Goal: Feedback & Contribution: Leave review/rating

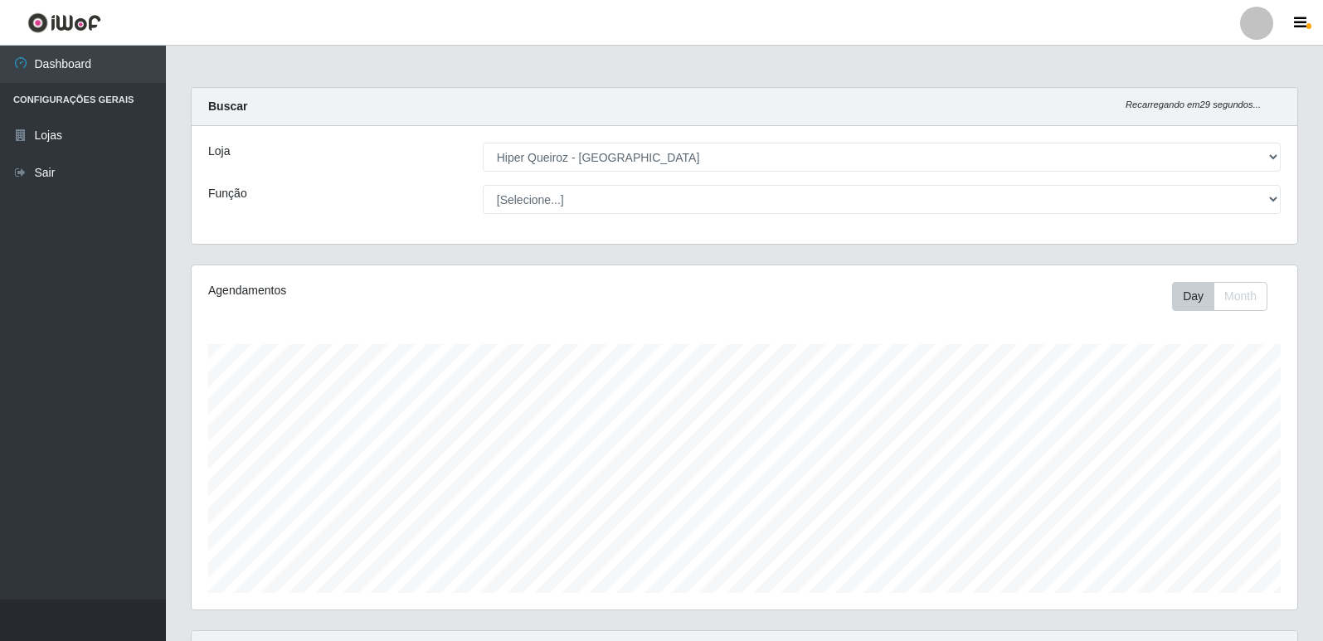
select select "516"
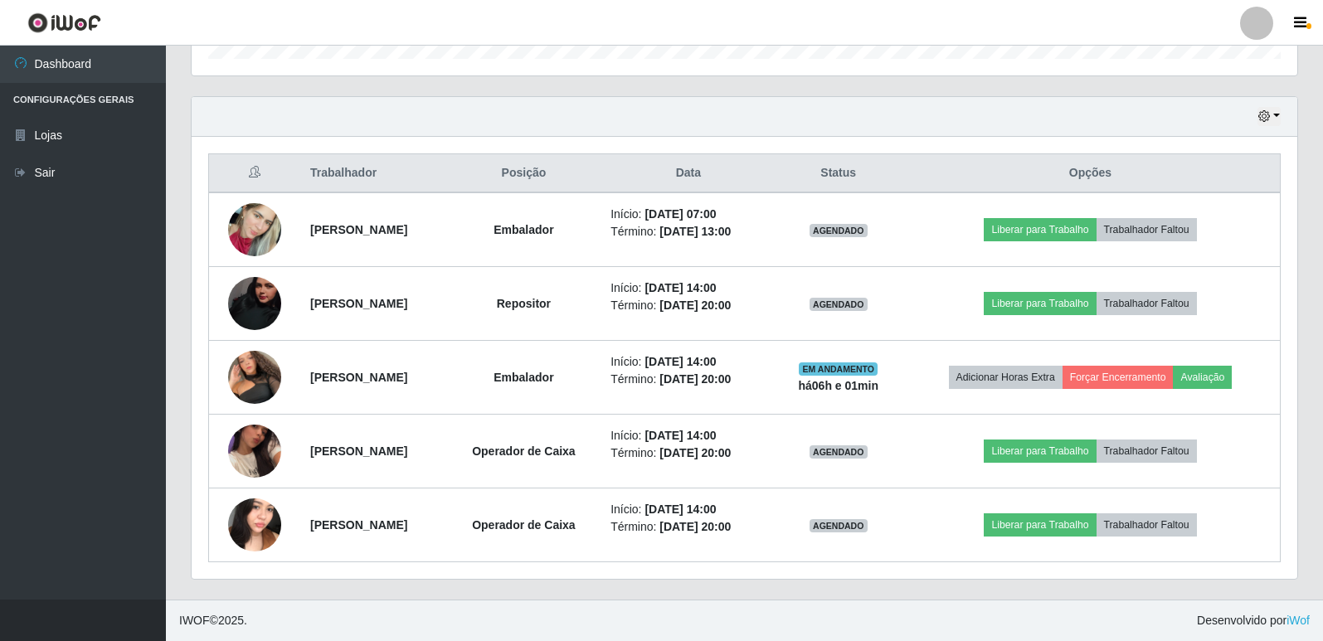
scroll to position [344, 1106]
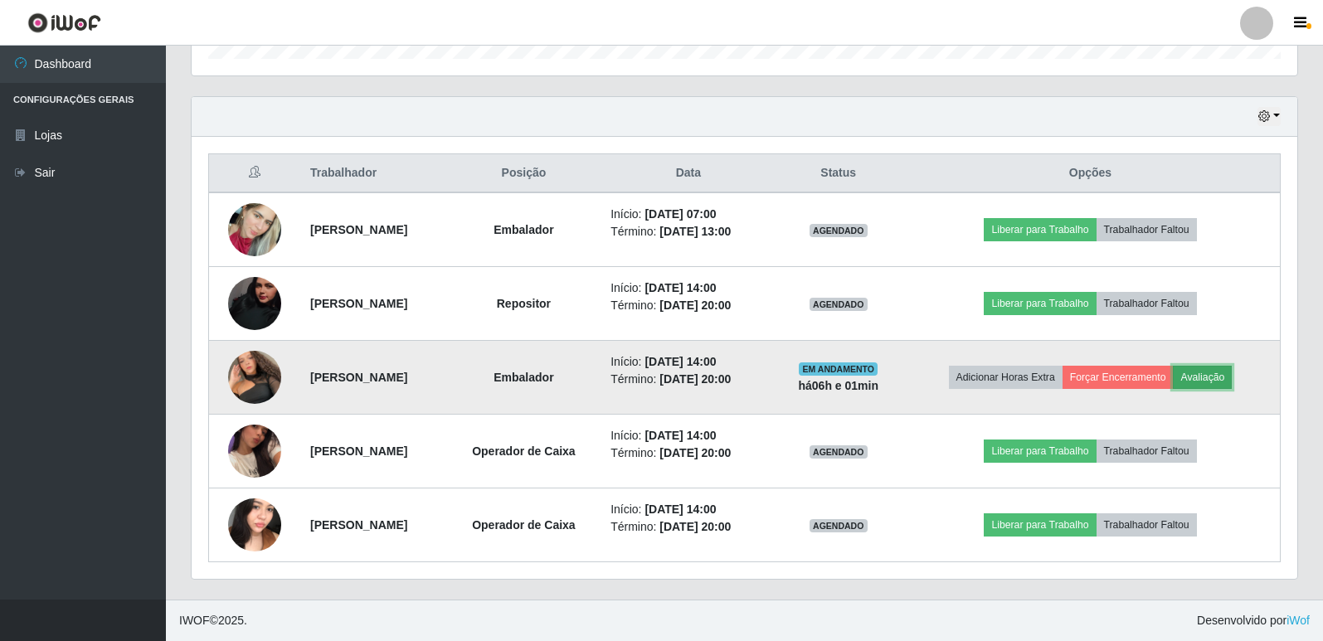
click at [1232, 370] on button "Avaliação" at bounding box center [1202, 377] width 59 height 23
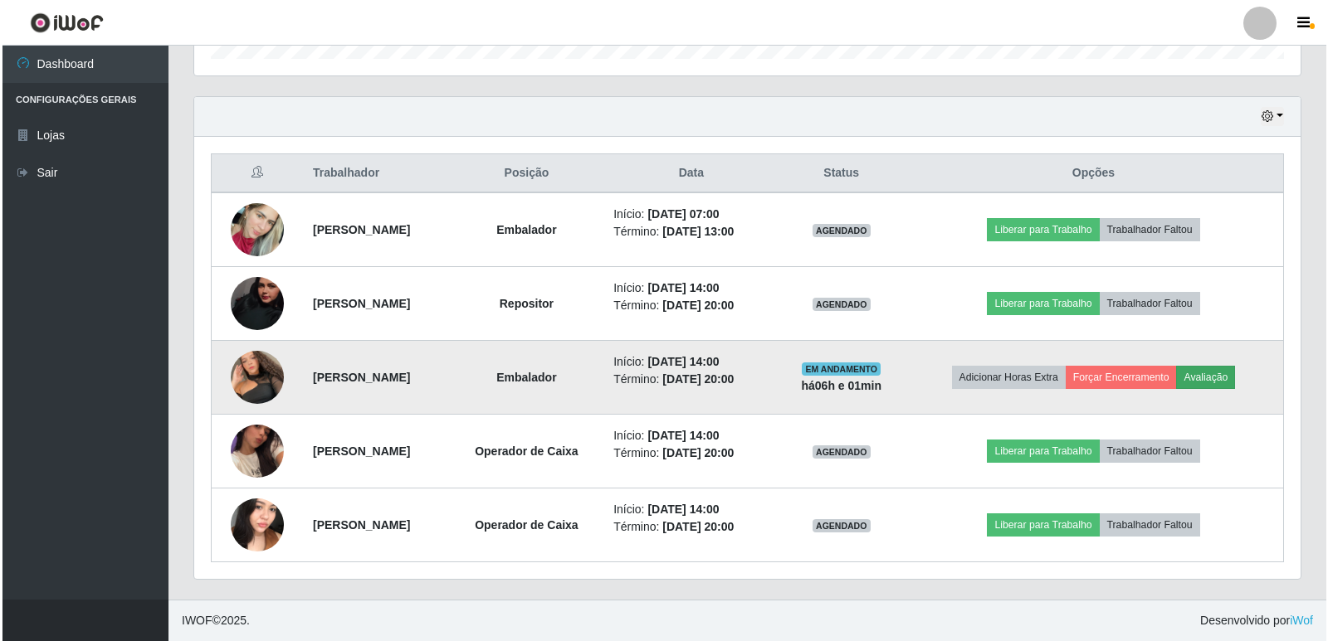
scroll to position [344, 1098]
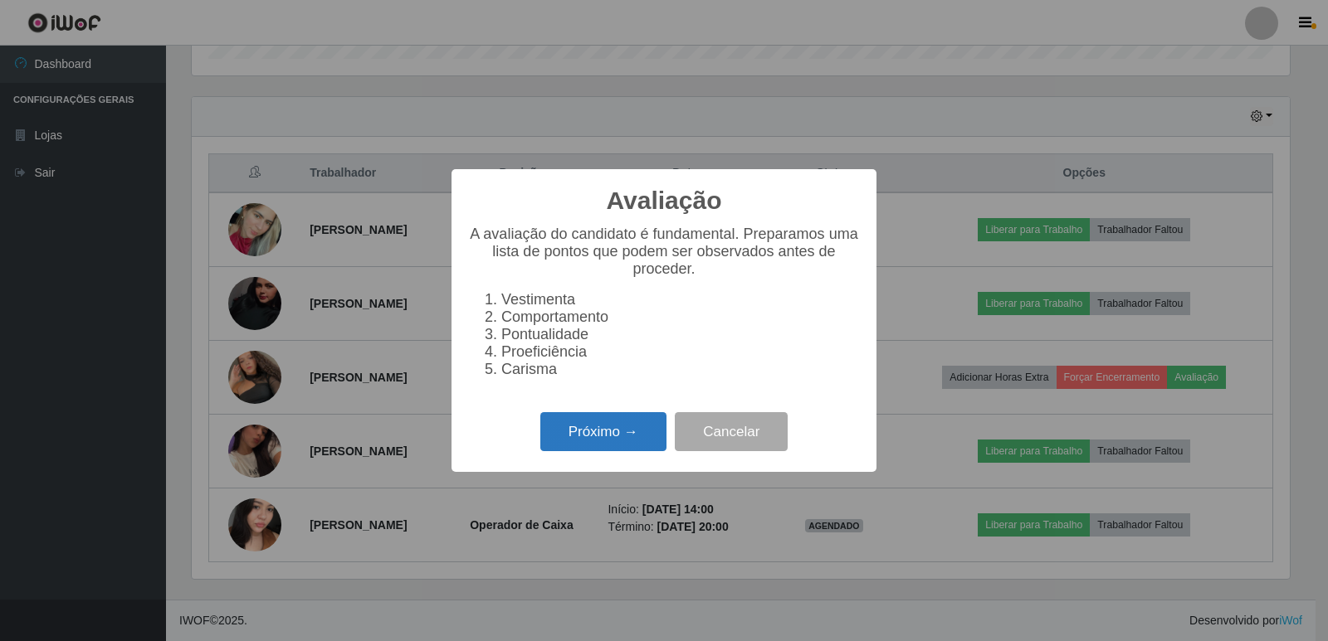
click at [592, 451] on button "Próximo →" at bounding box center [603, 431] width 126 height 39
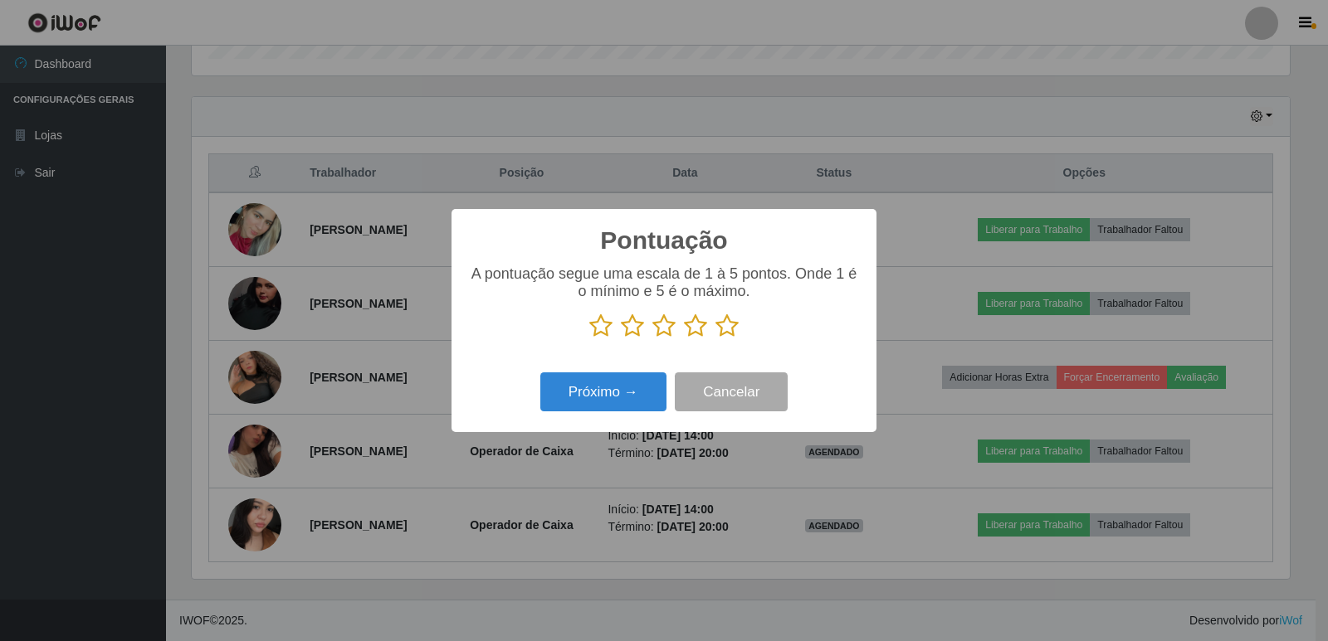
scroll to position [829401, 828647]
click at [729, 334] on icon at bounding box center [726, 326] width 23 height 25
click at [715, 339] on input "radio" at bounding box center [715, 339] width 0 height 0
click at [609, 399] on button "Próximo →" at bounding box center [603, 392] width 126 height 39
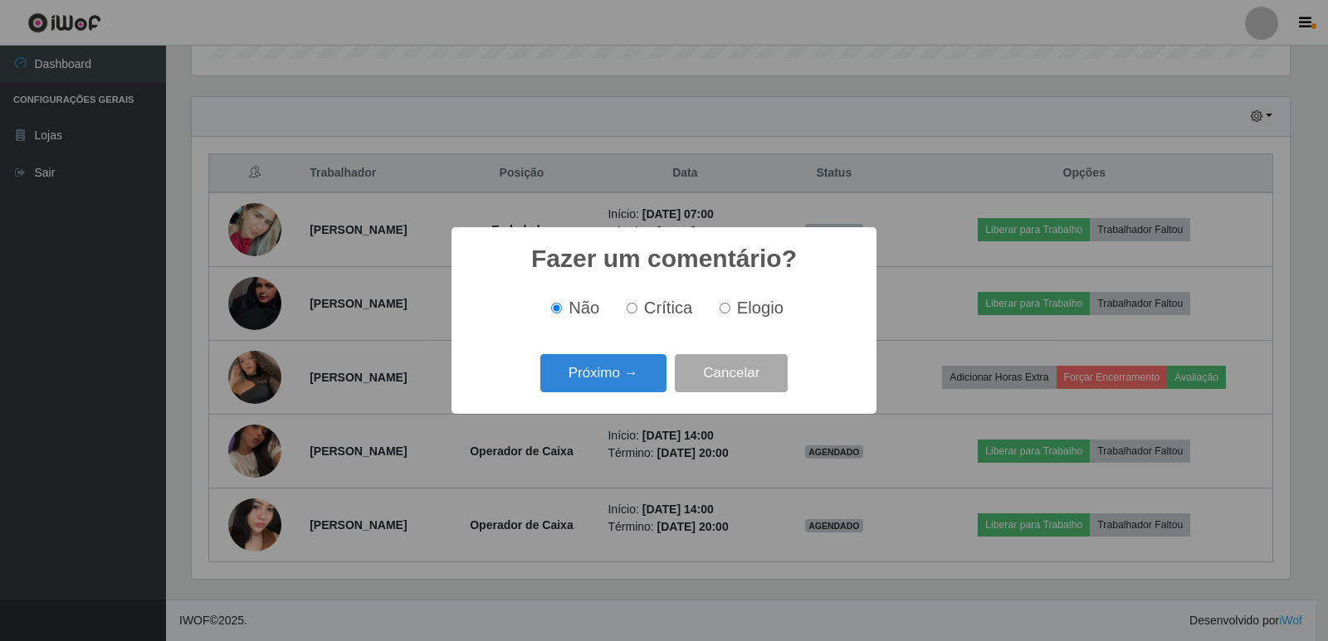
click at [723, 313] on input "Elogio" at bounding box center [724, 308] width 11 height 11
radio input "true"
click at [612, 372] on button "Próximo →" at bounding box center [603, 373] width 126 height 39
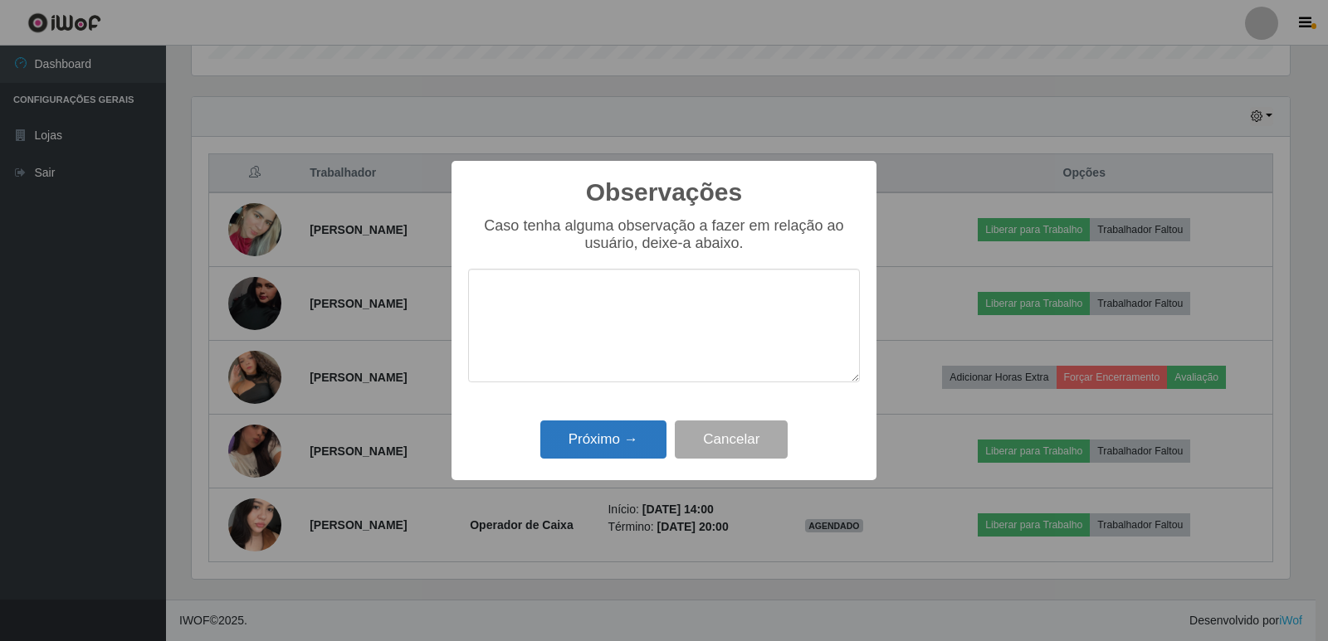
drag, startPoint x: 628, startPoint y: 470, endPoint x: 627, endPoint y: 461, distance: 8.3
click at [627, 467] on div "Observações × Caso tenha alguma observação a fazer em relação ao usuário, deixe…" at bounding box center [663, 320] width 425 height 319
click at [624, 440] on button "Próximo →" at bounding box center [603, 440] width 126 height 39
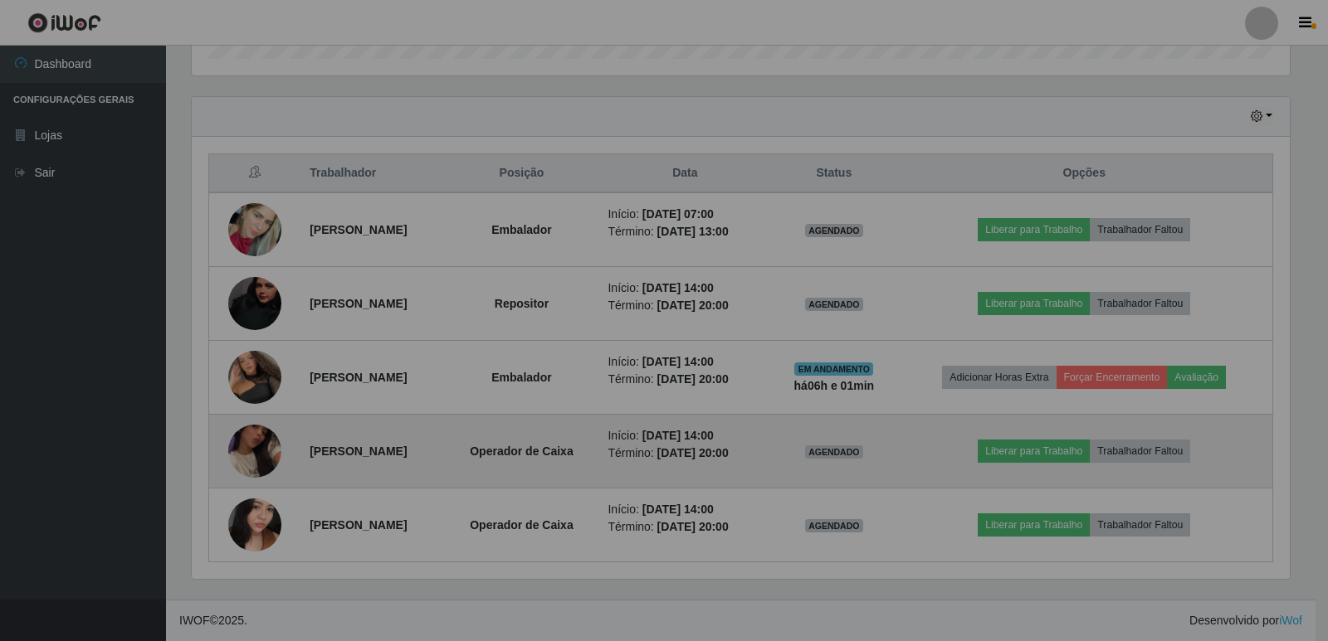
scroll to position [344, 1106]
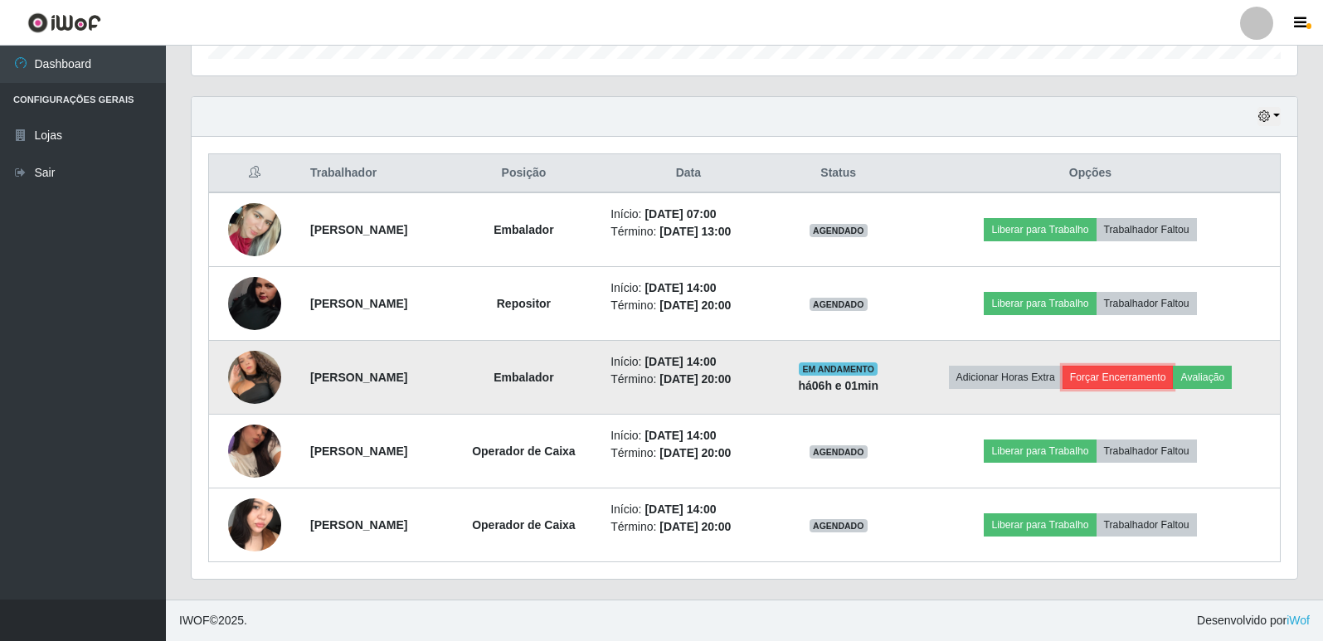
click at [1146, 378] on button "Forçar Encerramento" at bounding box center [1118, 377] width 111 height 23
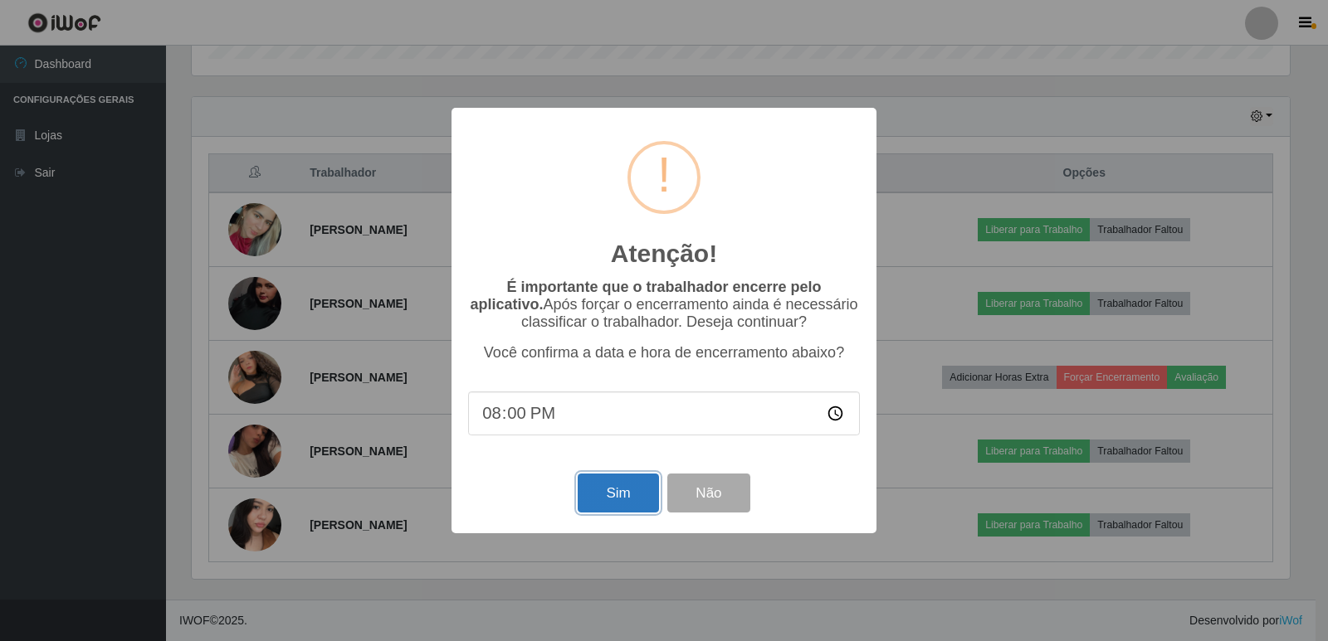
click at [617, 500] on button "Sim" at bounding box center [618, 493] width 80 height 39
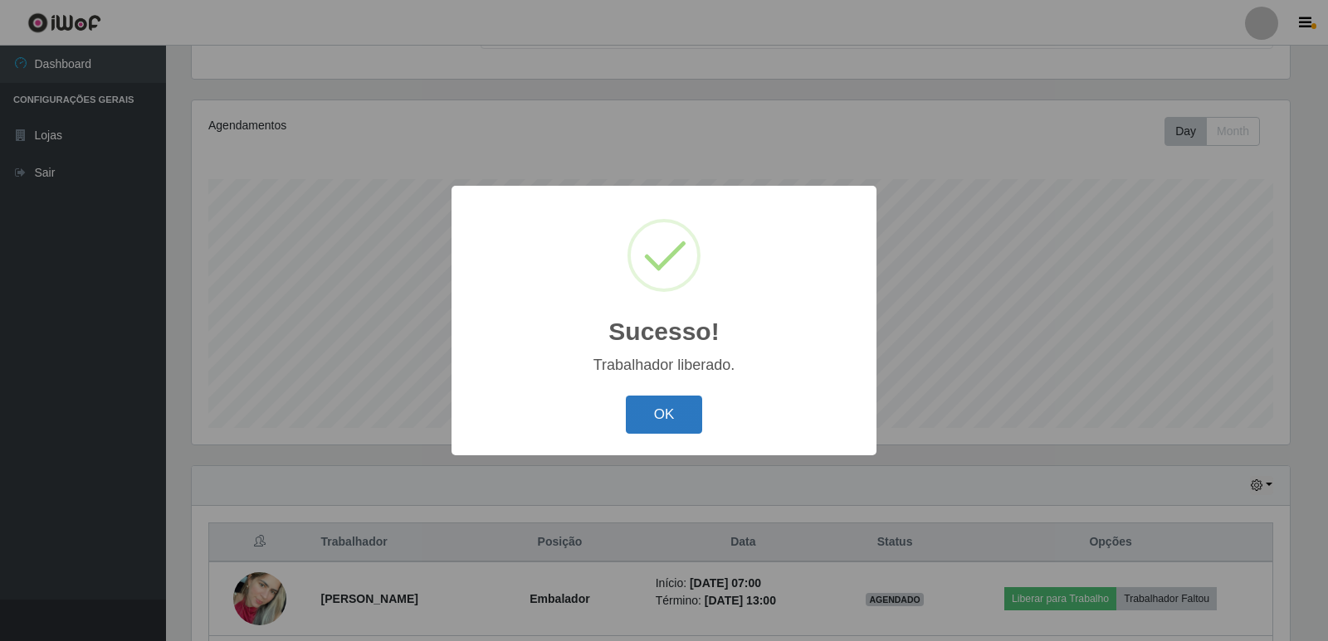
click at [670, 435] on button "OK" at bounding box center [664, 415] width 77 height 39
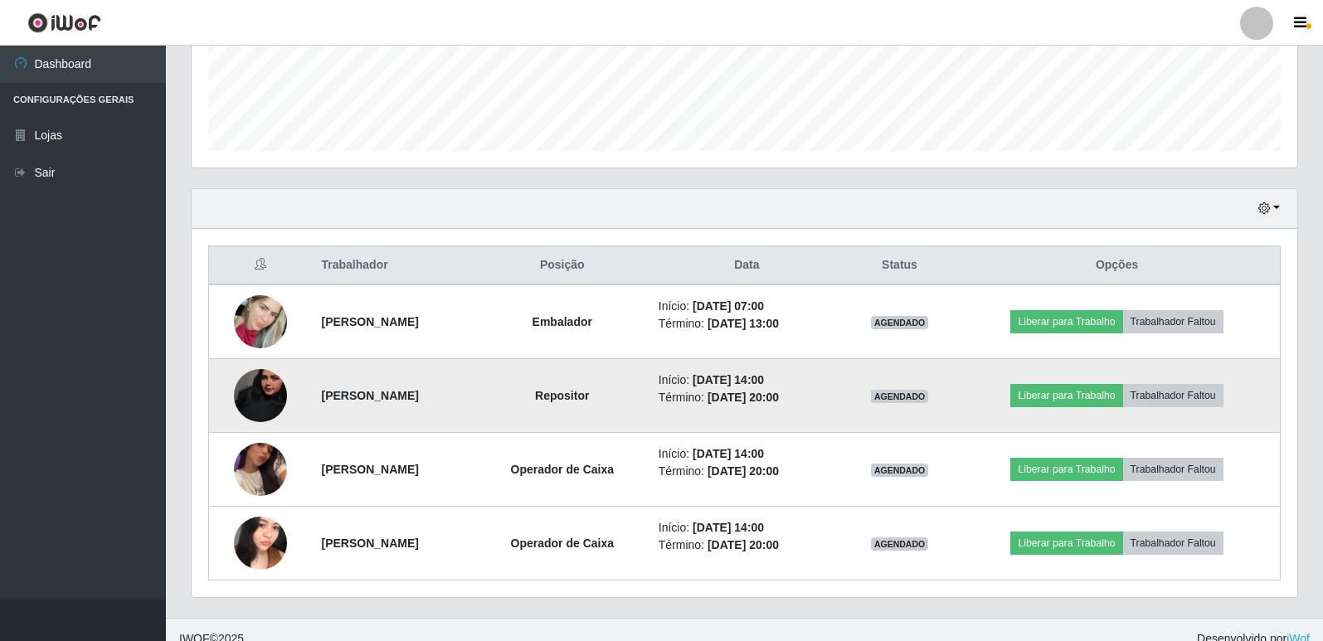
scroll to position [461, 0]
